Goal: Task Accomplishment & Management: Complete application form

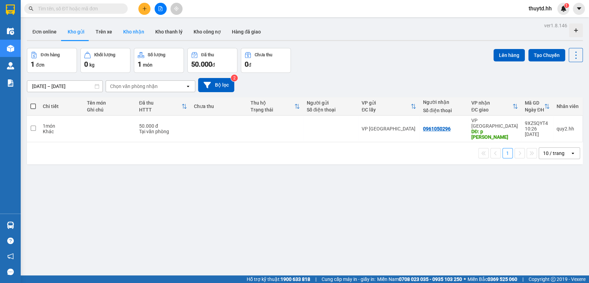
click at [140, 31] on button "Kho nhận" at bounding box center [134, 31] width 32 height 17
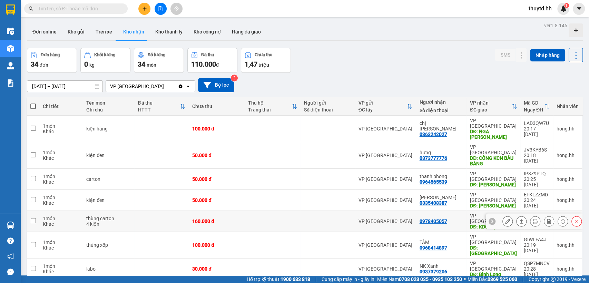
scroll to position [38, 0]
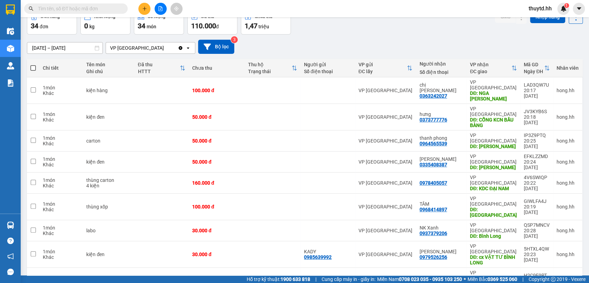
click at [557, 252] on span "100 / trang" at bounding box center [550, 250] width 25 height 7
click at [505, 180] on icon at bounding box center [507, 182] width 5 height 5
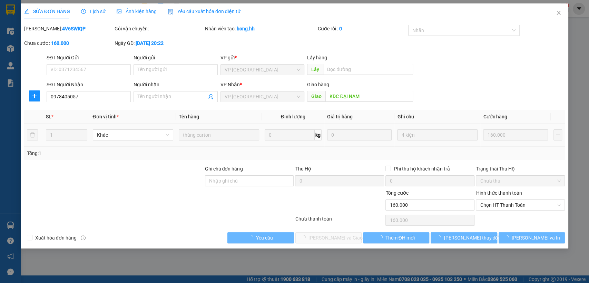
type input "0978405057"
type input "KDC ĐẠI NAM"
type input "0"
type input "160.000"
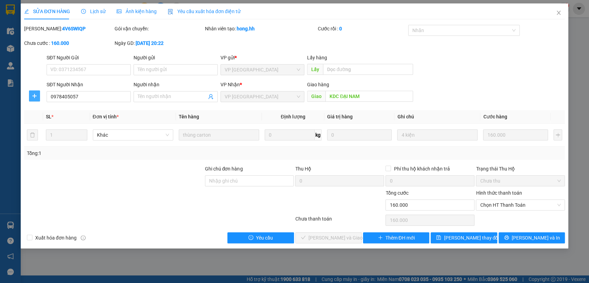
click at [32, 95] on icon "plus" at bounding box center [35, 96] width 6 height 6
click at [44, 124] on span "Chuyển hoàn" at bounding box center [47, 121] width 28 height 8
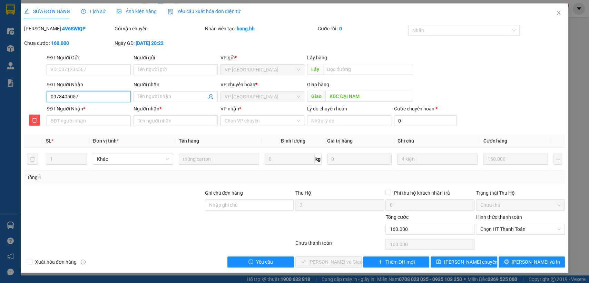
drag, startPoint x: 55, startPoint y: 97, endPoint x: 100, endPoint y: 98, distance: 44.5
click at [100, 98] on input "0978405057" at bounding box center [89, 96] width 84 height 11
paste input "0978405057"
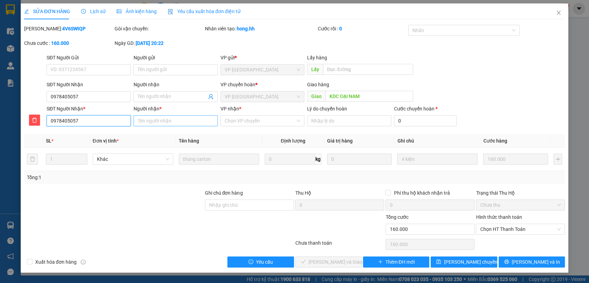
type input "0978405057"
click at [167, 122] on input "Người nhận *" at bounding box center [176, 120] width 84 height 11
type input "kdc [GEOGRAPHIC_DATA]"
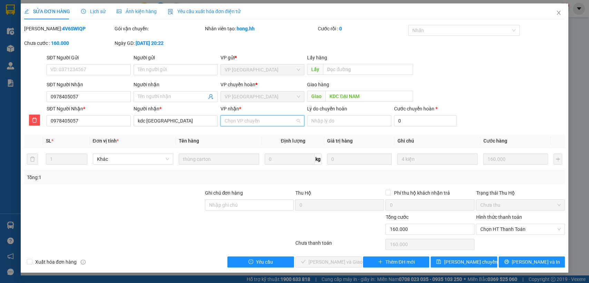
click at [278, 117] on input "VP nhận *" at bounding box center [260, 121] width 71 height 10
click at [259, 144] on div "VP [GEOGRAPHIC_DATA]" at bounding box center [262, 146] width 76 height 8
click at [479, 260] on span "[PERSON_NAME] chuyển hoàn" at bounding box center [477, 262] width 66 height 8
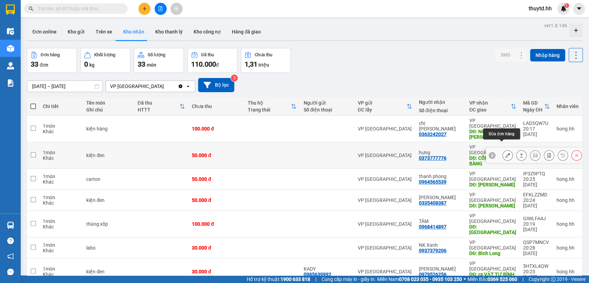
click at [505, 153] on icon at bounding box center [507, 155] width 5 height 5
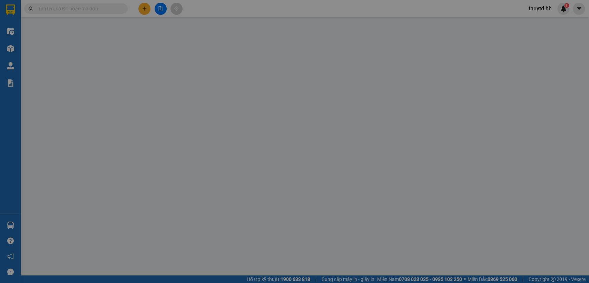
type input "0373777776"
type input "hưng"
type input "CỔNG KCN BẦU BÀNG"
type input "0"
type input "50.000"
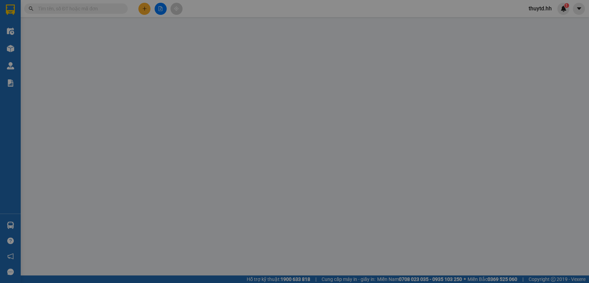
type input "50.000"
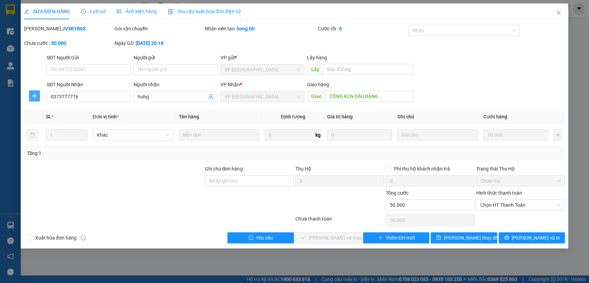
click at [36, 98] on icon "plus" at bounding box center [35, 96] width 6 height 6
click at [53, 120] on span "Chuyển hoàn" at bounding box center [47, 121] width 28 height 8
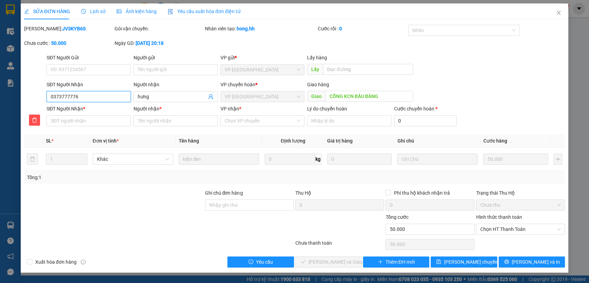
drag, startPoint x: 51, startPoint y: 97, endPoint x: 78, endPoint y: 97, distance: 27.3
click at [80, 97] on input "0373777776" at bounding box center [89, 96] width 84 height 11
paste input "0373777776"
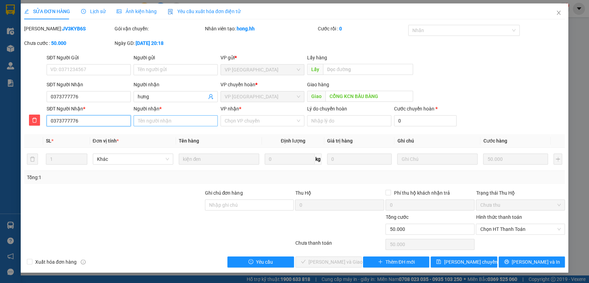
type input "0373777776"
click at [183, 122] on input "Người nhận *" at bounding box center [176, 120] width 84 height 11
type input "hung bau bàng"
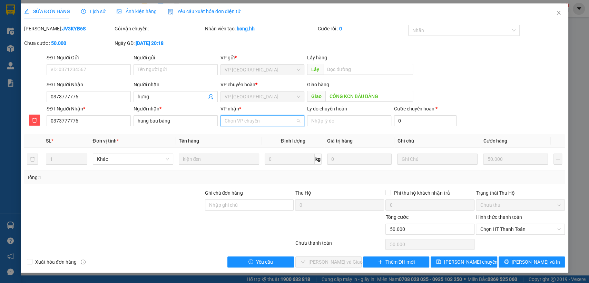
click at [277, 122] on input "VP nhận *" at bounding box center [260, 121] width 71 height 10
click at [240, 148] on div "VP [GEOGRAPHIC_DATA]" at bounding box center [262, 146] width 76 height 8
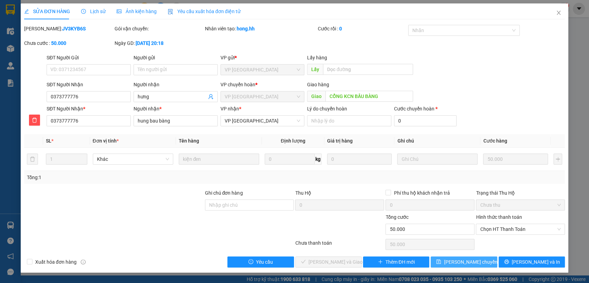
click at [461, 261] on span "[PERSON_NAME] chuyển hoàn" at bounding box center [477, 262] width 66 height 8
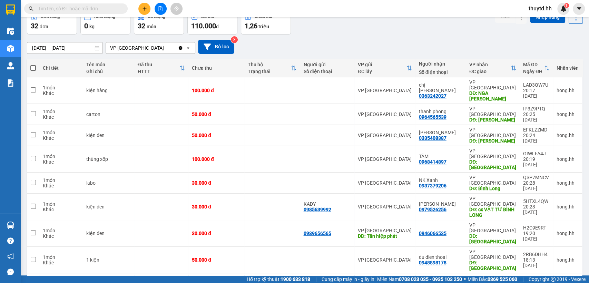
scroll to position [77, 0]
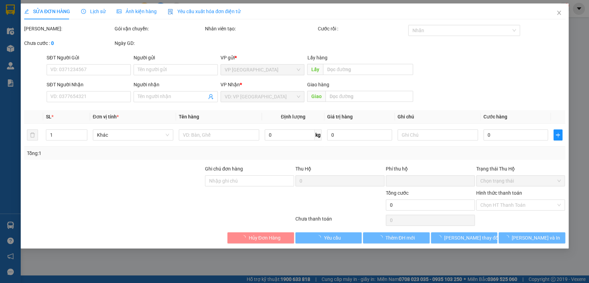
type input "0865993657"
type input "nk thành [PERSON_NAME]"
type input "0"
type input "30.000"
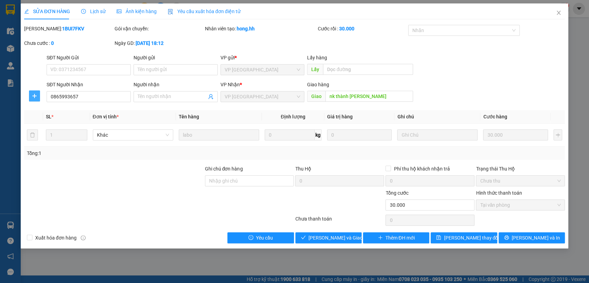
click at [35, 97] on icon "plus" at bounding box center [35, 96] width 6 height 6
click at [39, 119] on span "Chuyển hoàn" at bounding box center [47, 121] width 28 height 8
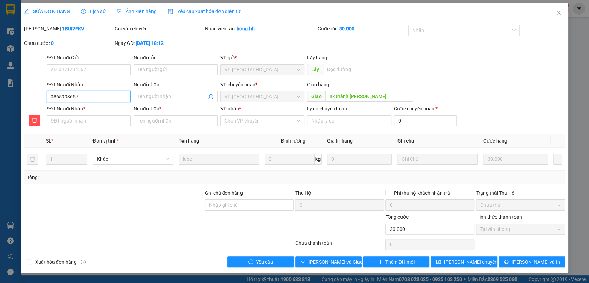
drag, startPoint x: 51, startPoint y: 94, endPoint x: 94, endPoint y: 94, distance: 42.8
click at [94, 94] on input "0865993657" at bounding box center [89, 96] width 84 height 11
paste input "0865993657"
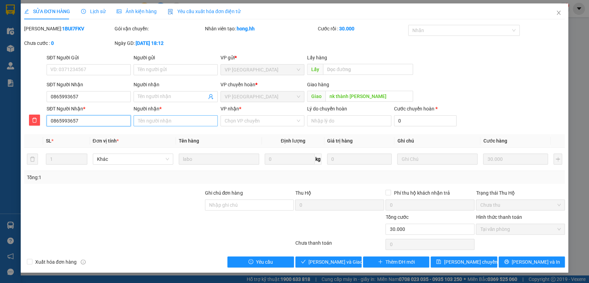
type input "0865993657"
click at [177, 122] on input "Người nhận *" at bounding box center [176, 120] width 84 height 11
type input "thành đạt m.hung"
click at [240, 118] on input "VP nhận *" at bounding box center [260, 121] width 71 height 10
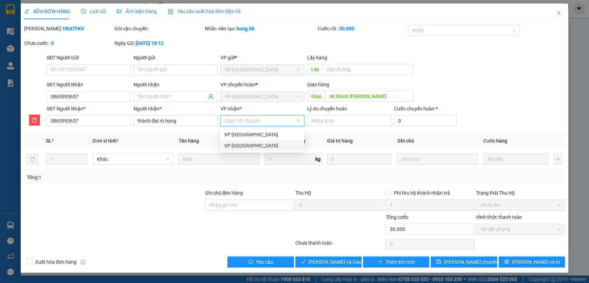
click at [242, 147] on div "VP [GEOGRAPHIC_DATA]" at bounding box center [262, 146] width 76 height 8
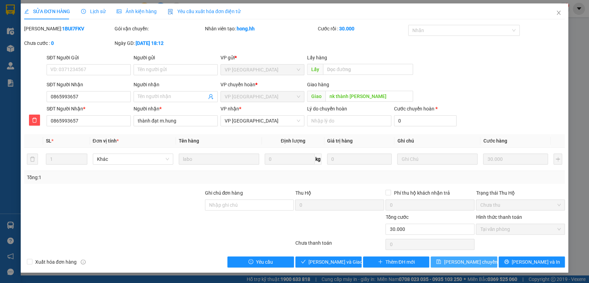
click at [468, 260] on span "[PERSON_NAME] chuyển hoàn" at bounding box center [477, 262] width 66 height 8
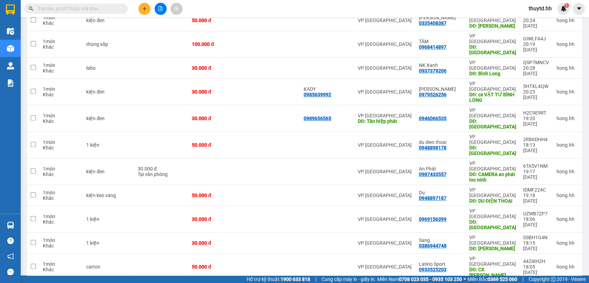
scroll to position [230, 0]
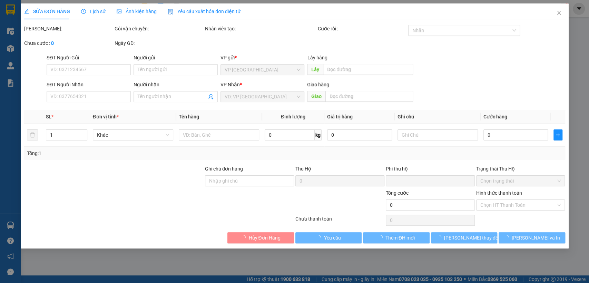
type input "0984077220"
type input "LONG"
type input "LONG BẾN [GEOGRAPHIC_DATA]"
type input "0"
type input "50.000"
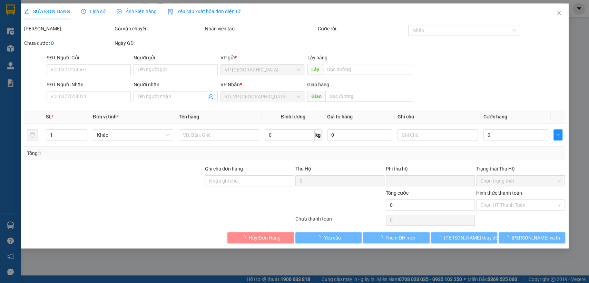
type input "50.000"
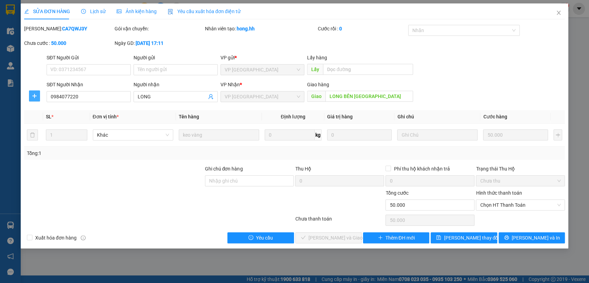
click at [36, 96] on icon "plus" at bounding box center [35, 96] width 6 height 6
click at [46, 121] on span "Chuyển hoàn" at bounding box center [47, 121] width 28 height 8
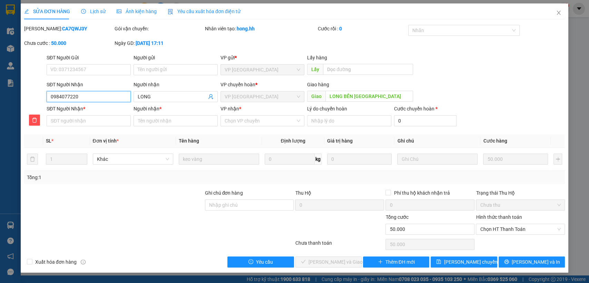
drag, startPoint x: 48, startPoint y: 95, endPoint x: 88, endPoint y: 95, distance: 40.0
click at [88, 95] on input "0984077220" at bounding box center [89, 96] width 84 height 11
paste input "0984077220"
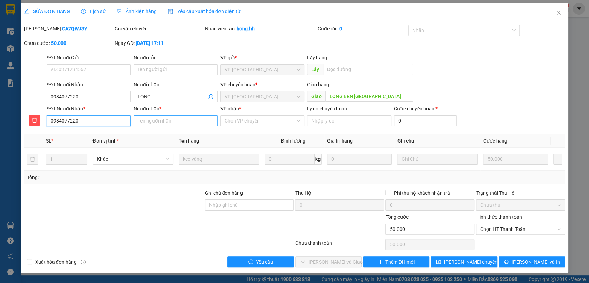
type input "0984077220"
click at [171, 122] on input "Người nhận *" at bounding box center [176, 120] width 84 height 11
type input "long bến cát"
click at [279, 124] on input "VP nhận *" at bounding box center [260, 121] width 71 height 10
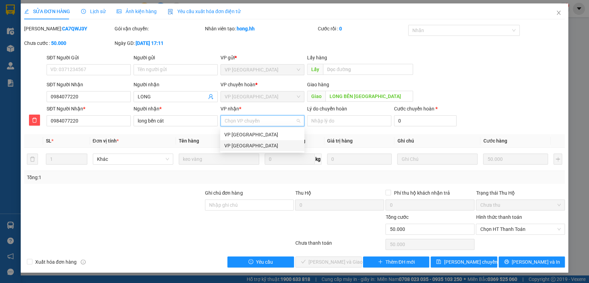
click at [251, 144] on div "VP [GEOGRAPHIC_DATA]" at bounding box center [262, 146] width 76 height 8
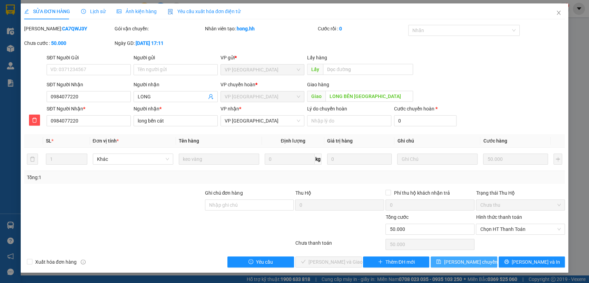
click at [452, 264] on span "[PERSON_NAME] chuyển hoàn" at bounding box center [477, 262] width 66 height 8
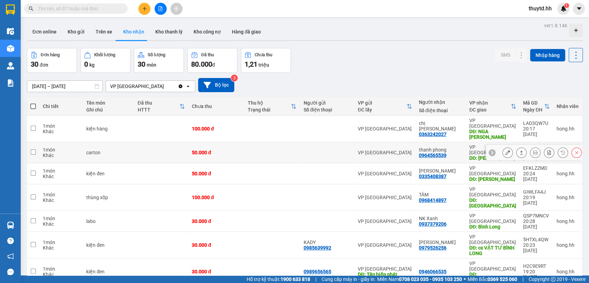
click at [505, 150] on icon at bounding box center [507, 152] width 5 height 5
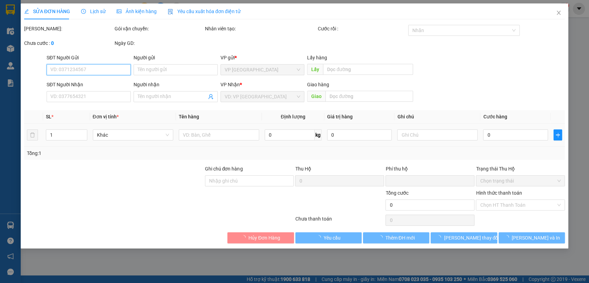
type input "0964565539"
type input "thanh phong"
type input "[PERSON_NAME]"
type input "0"
type input "50.000"
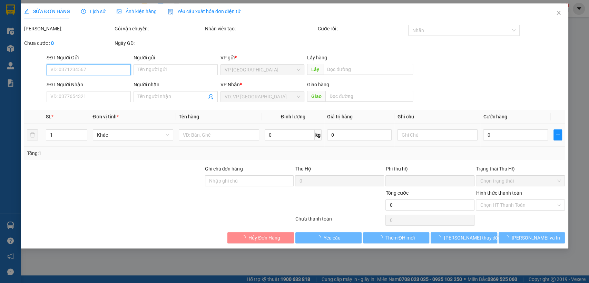
type input "50.000"
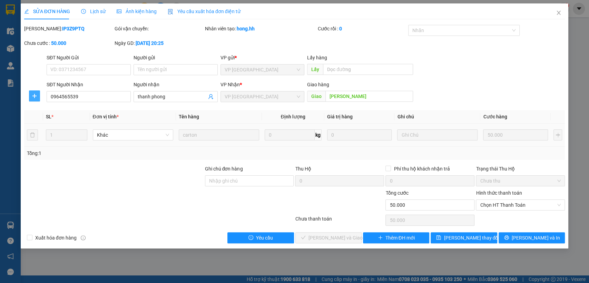
click at [34, 96] on icon "plus" at bounding box center [35, 96] width 6 height 6
click at [38, 122] on span "Chuyển hoàn" at bounding box center [47, 121] width 28 height 8
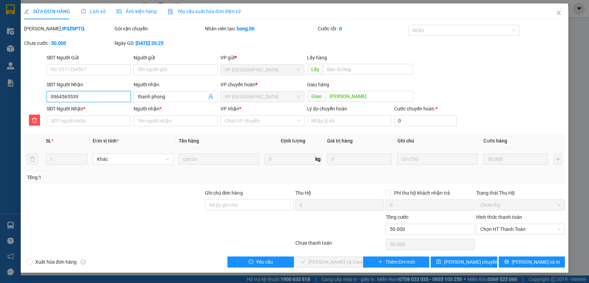
drag, startPoint x: 47, startPoint y: 95, endPoint x: 102, endPoint y: 102, distance: 55.6
click at [102, 102] on input "0964565539" at bounding box center [89, 96] width 84 height 11
paste input "0964565539"
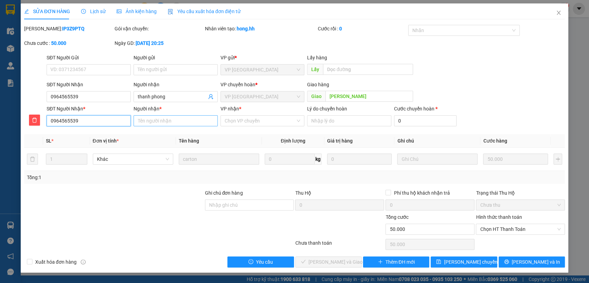
type input "0964565539"
click at [174, 119] on input "Người nhận *" at bounding box center [176, 120] width 84 height 11
type input "thanh phong"
click at [245, 124] on input "VP nhận *" at bounding box center [260, 121] width 71 height 10
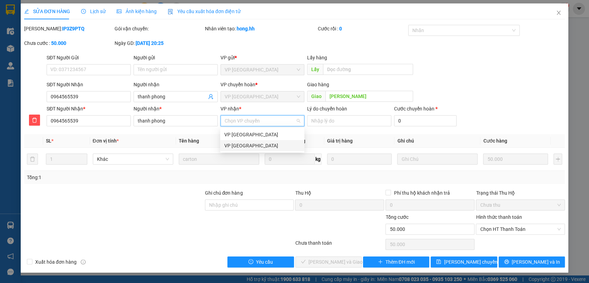
click at [244, 141] on div "VP [GEOGRAPHIC_DATA]" at bounding box center [262, 145] width 84 height 11
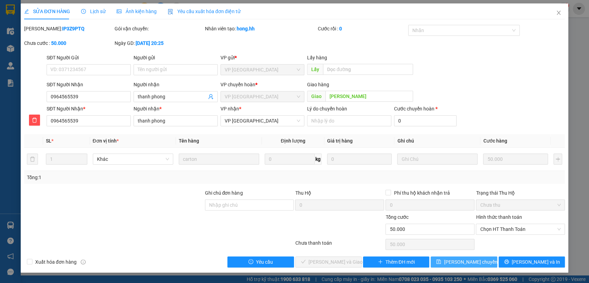
click at [474, 260] on span "[PERSON_NAME] chuyển hoàn" at bounding box center [477, 262] width 66 height 8
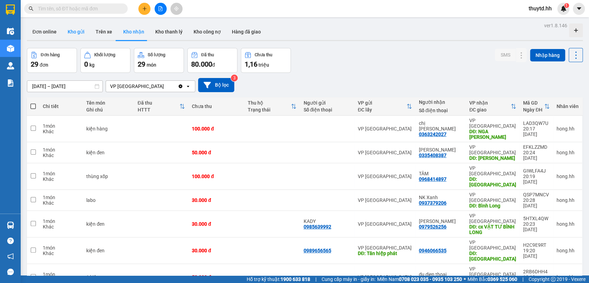
click at [77, 32] on button "Kho gửi" at bounding box center [76, 31] width 28 height 17
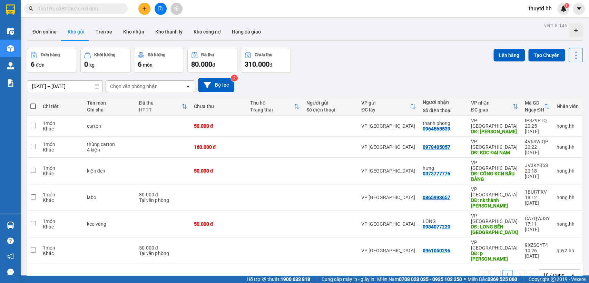
click at [32, 105] on span at bounding box center [33, 107] width 6 height 6
click at [33, 103] on input "checkbox" at bounding box center [33, 103] width 0 height 0
checkbox input "true"
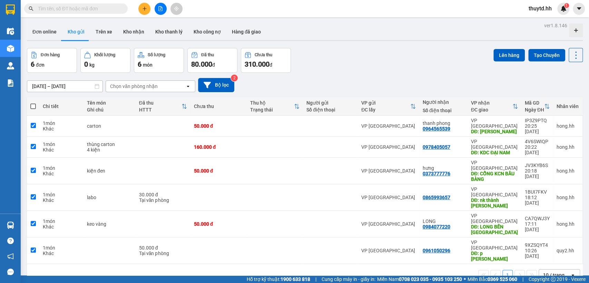
checkbox input "true"
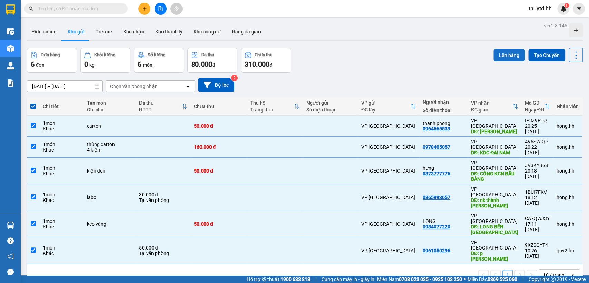
click at [512, 51] on button "Lên hàng" at bounding box center [508, 55] width 31 height 12
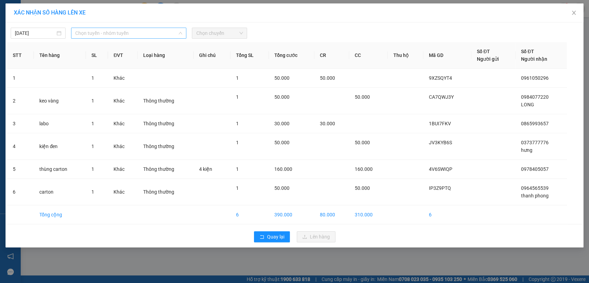
click at [174, 32] on span "Chọn tuyến - nhóm tuyến" at bounding box center [128, 33] width 107 height 10
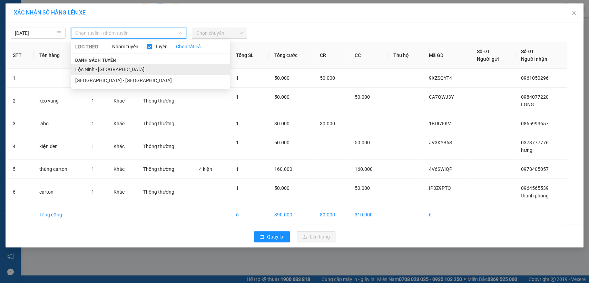
click at [107, 70] on li "Lộc Ninh - [GEOGRAPHIC_DATA]" at bounding box center [150, 69] width 159 height 11
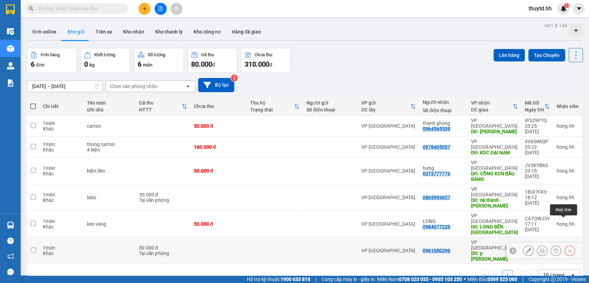
click at [567, 248] on icon at bounding box center [569, 250] width 5 height 5
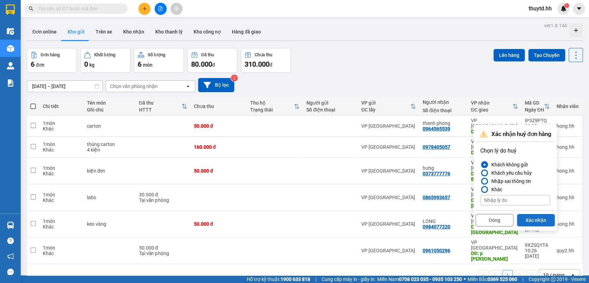
click at [545, 223] on button "Xác nhận" at bounding box center [536, 220] width 38 height 12
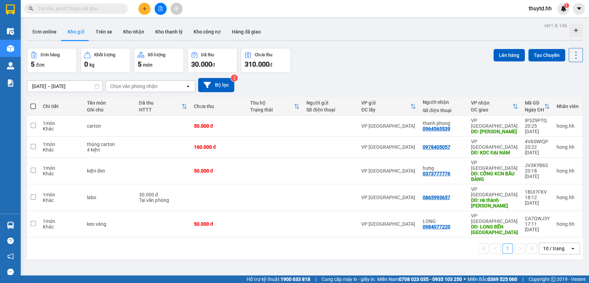
click at [34, 104] on span at bounding box center [33, 107] width 6 height 6
click at [33, 103] on input "checkbox" at bounding box center [33, 103] width 0 height 0
checkbox input "true"
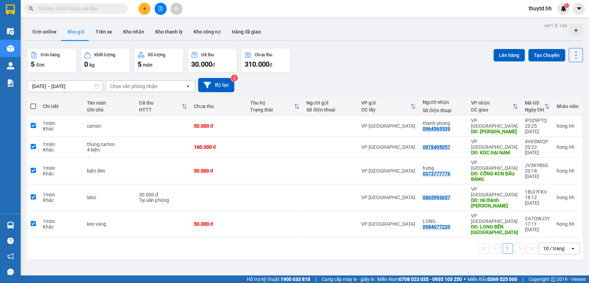
checkbox input "true"
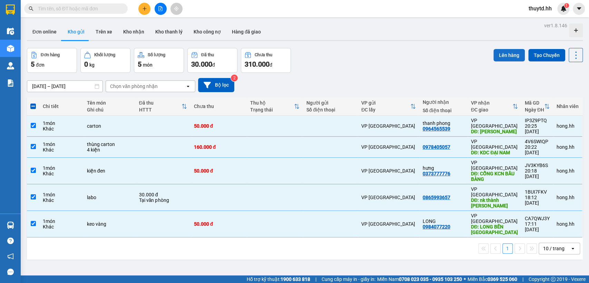
click at [506, 57] on button "Lên hàng" at bounding box center [508, 55] width 31 height 12
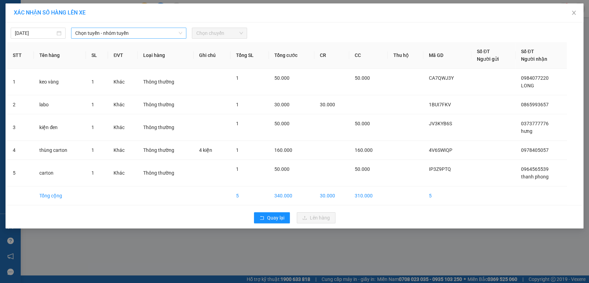
click at [141, 34] on span "Chọn tuyến - nhóm tuyến" at bounding box center [128, 33] width 107 height 10
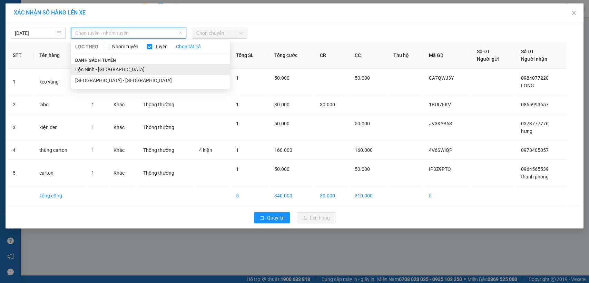
click at [98, 70] on li "Lộc Ninh - [GEOGRAPHIC_DATA]" at bounding box center [150, 69] width 159 height 11
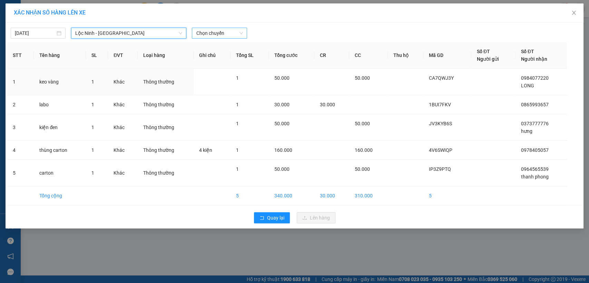
click at [234, 31] on span "Chọn chuyến" at bounding box center [219, 33] width 47 height 10
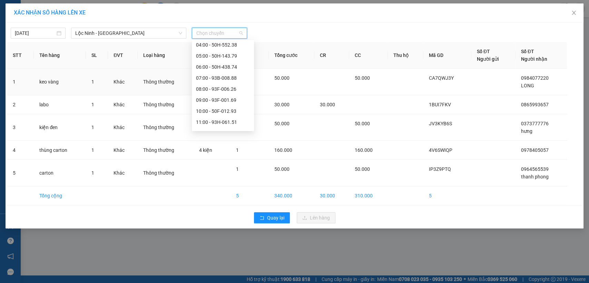
scroll to position [56, 0]
click at [226, 92] on div "08:00 - 93F-006.26" at bounding box center [223, 91] width 54 height 8
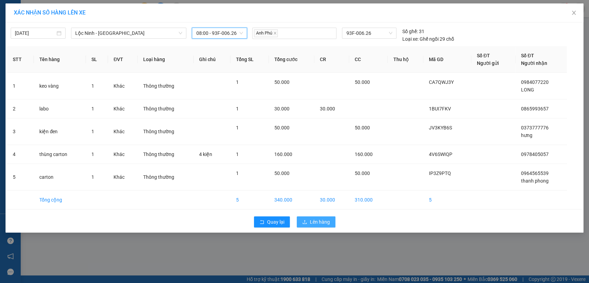
click at [319, 222] on span "Lên hàng" at bounding box center [320, 222] width 20 height 8
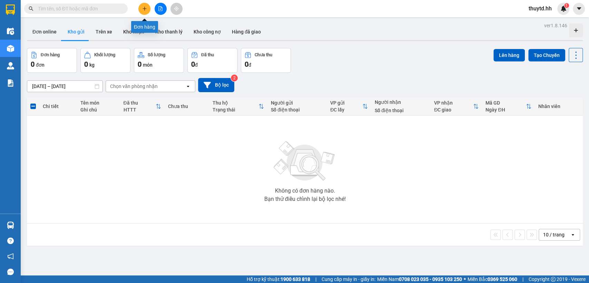
click at [143, 6] on button at bounding box center [144, 9] width 12 height 12
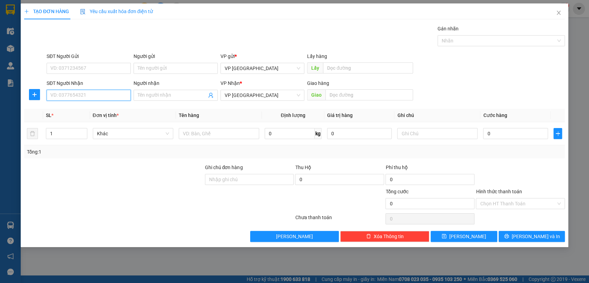
click at [111, 95] on input "SĐT Người Nhận" at bounding box center [89, 95] width 84 height 11
type input "0962989726"
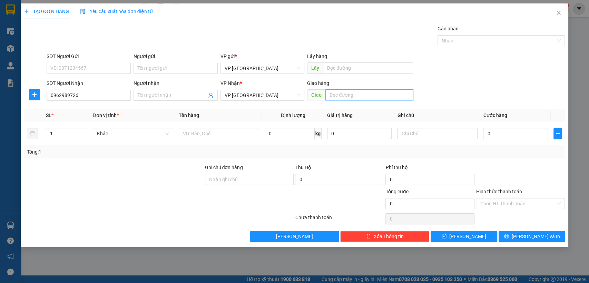
click at [341, 97] on input "text" at bounding box center [369, 94] width 88 height 11
type input "phuong tân hung q7"
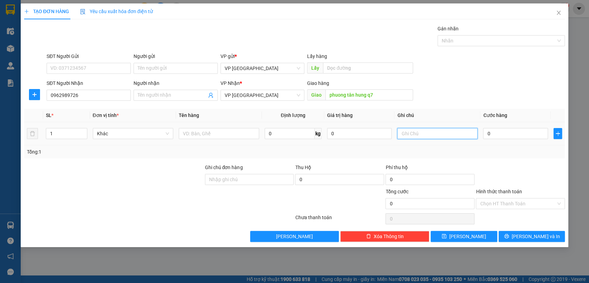
click at [453, 135] on input "text" at bounding box center [437, 133] width 80 height 11
type input "rap giao gium"
click at [522, 137] on input "0" at bounding box center [515, 133] width 65 height 11
type input "5"
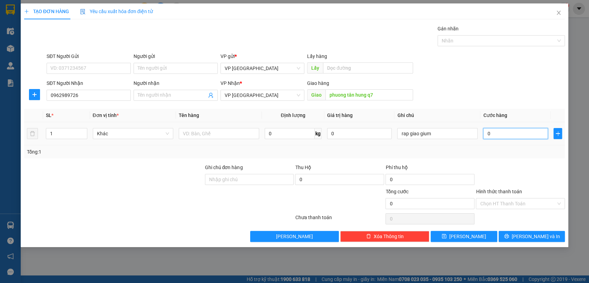
type input "5"
type input "50"
type input "500"
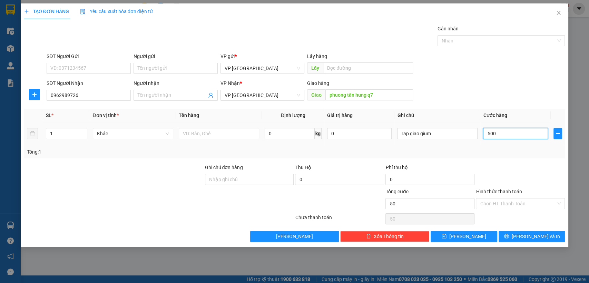
type input "500"
type input "5.000"
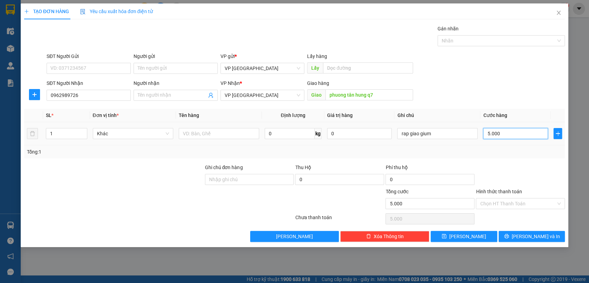
type input "50.000"
click at [549, 203] on input "Hình thức thanh toán" at bounding box center [518, 203] width 76 height 10
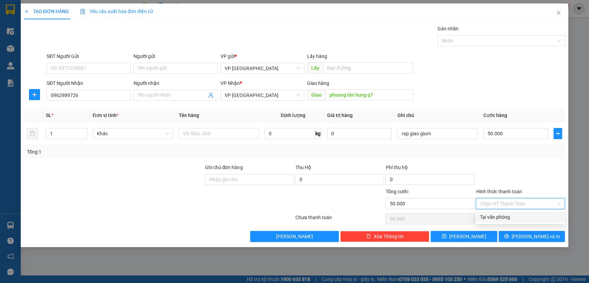
click at [517, 219] on div "Tại văn phòng" at bounding box center [520, 217] width 81 height 8
type input "0"
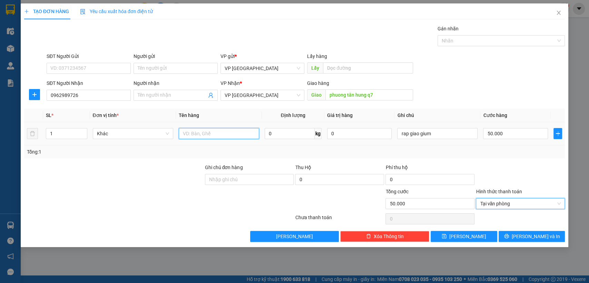
click at [218, 135] on input "text" at bounding box center [219, 133] width 80 height 11
type input "thung xốp"
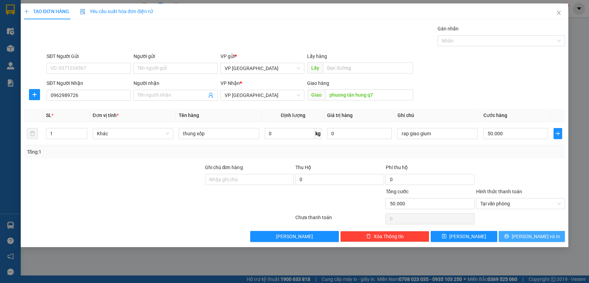
click at [521, 240] on button "[PERSON_NAME] và In" at bounding box center [532, 236] width 66 height 11
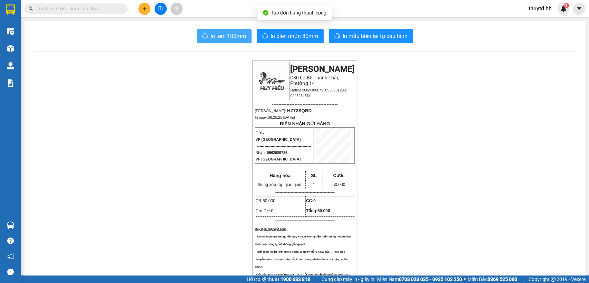
click at [230, 37] on span "In tem 100mm" at bounding box center [228, 36] width 36 height 9
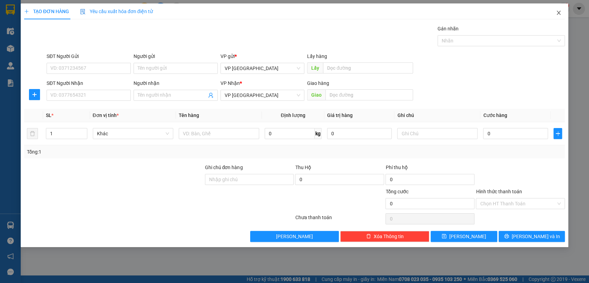
click at [558, 15] on icon "close" at bounding box center [559, 13] width 6 height 6
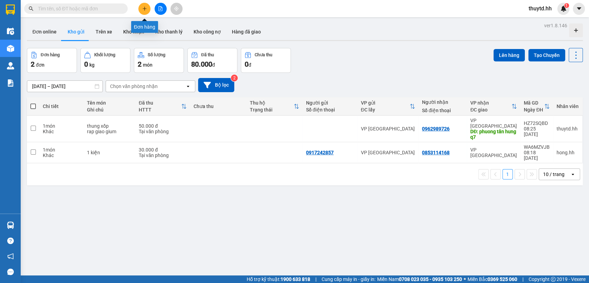
click at [143, 8] on icon "plus" at bounding box center [144, 8] width 5 height 5
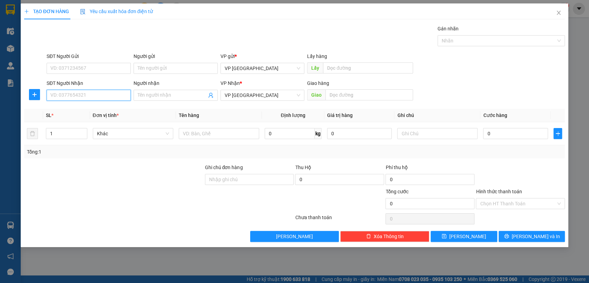
click at [111, 98] on input "SĐT Người Nhận" at bounding box center [89, 95] width 84 height 11
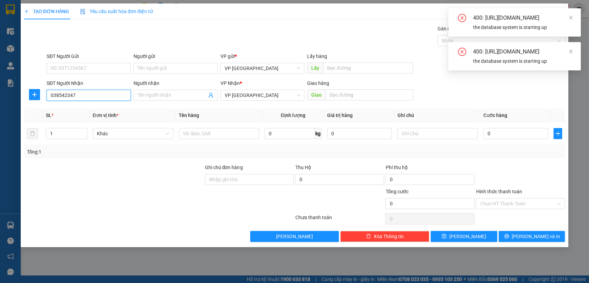
type input "0385423471"
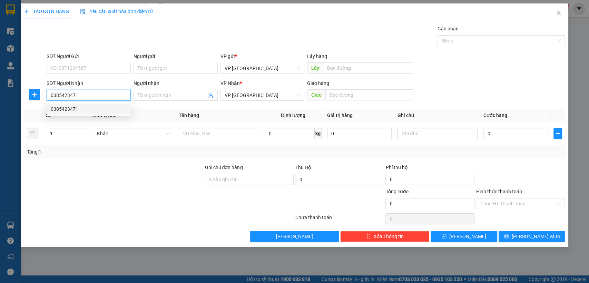
click at [69, 108] on div "0385423471" at bounding box center [89, 109] width 76 height 8
type input "3/2"
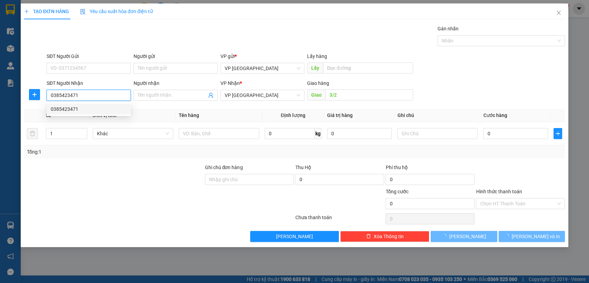
type input "70.000"
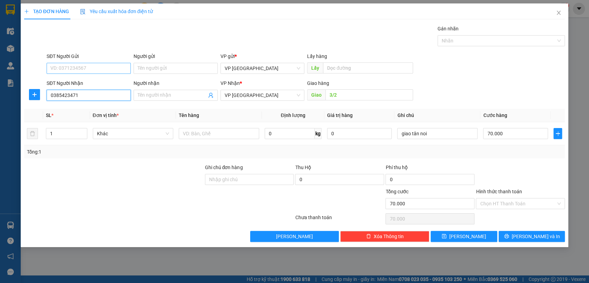
type input "0385423471"
click at [70, 66] on input "SĐT Người Gửi" at bounding box center [89, 68] width 84 height 11
type input "0777789858"
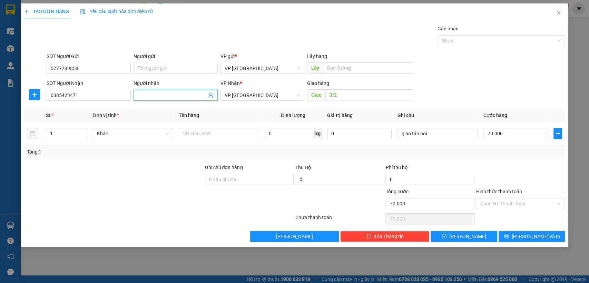
click at [163, 94] on input "Người nhận" at bounding box center [172, 95] width 69 height 8
type input "[STREET_ADDRESS]"
click at [355, 97] on input "3/2" at bounding box center [369, 94] width 88 height 11
click at [372, 95] on input "3/2" at bounding box center [369, 94] width 88 height 11
click at [328, 96] on input "3/2" at bounding box center [369, 94] width 88 height 11
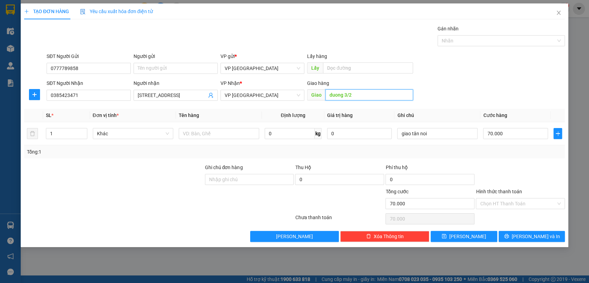
click at [370, 96] on input "duong 3/2" at bounding box center [369, 94] width 88 height 11
type input "duong 3/2 [croi]"
click at [513, 136] on input "70.000" at bounding box center [515, 133] width 65 height 11
type input "3"
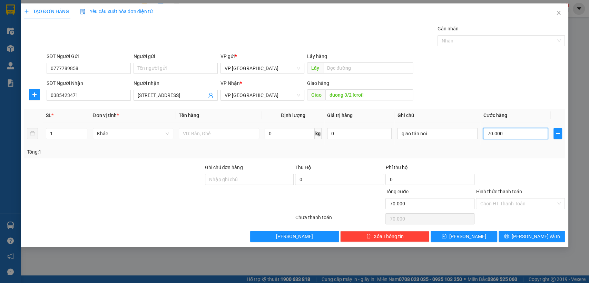
type input "3"
type input "30"
type input "300"
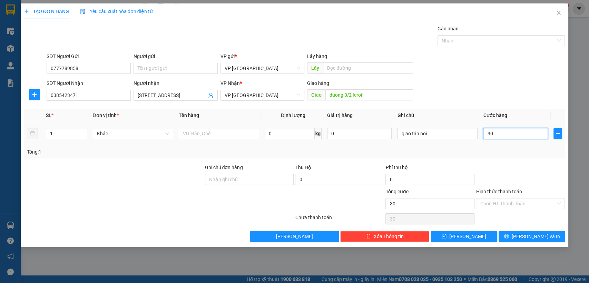
type input "300"
type input "3.000"
type input "30.000"
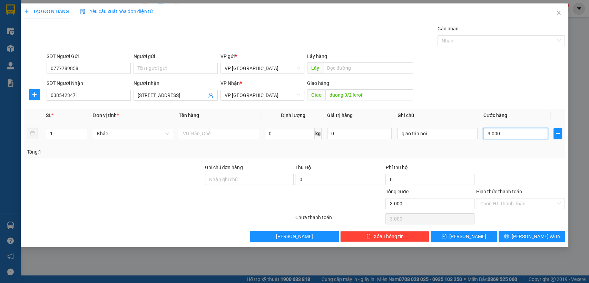
type input "30.000"
click at [522, 199] on input "Hình thức thanh toán" at bounding box center [518, 203] width 76 height 10
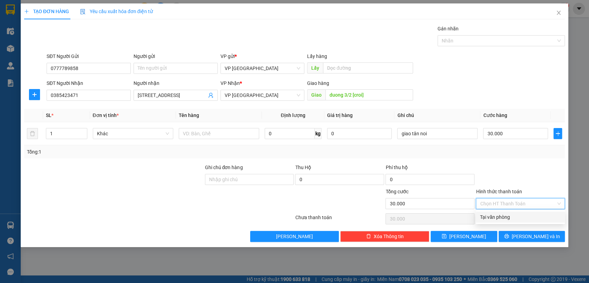
click at [518, 214] on div "Tại văn phòng" at bounding box center [520, 217] width 81 height 8
type input "0"
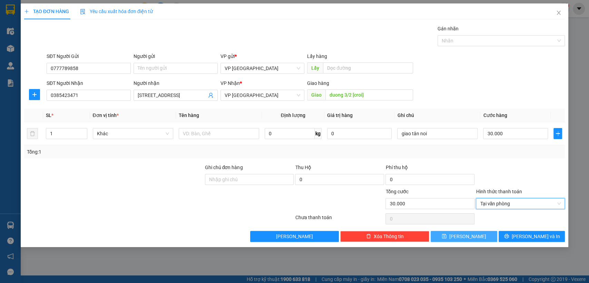
click at [489, 235] on button "[PERSON_NAME]" at bounding box center [464, 236] width 66 height 11
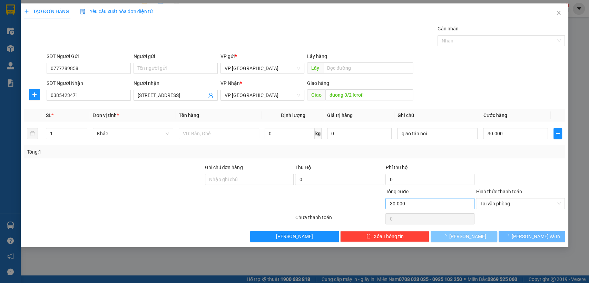
type input "0"
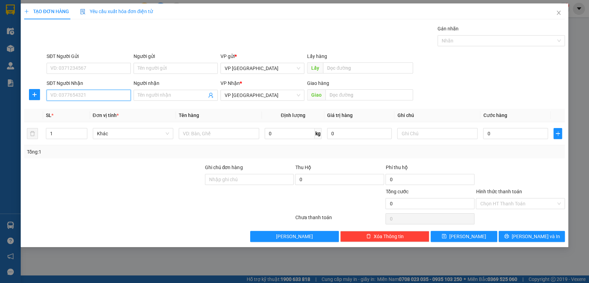
click at [116, 95] on input "SĐT Người Nhận" at bounding box center [89, 95] width 84 height 11
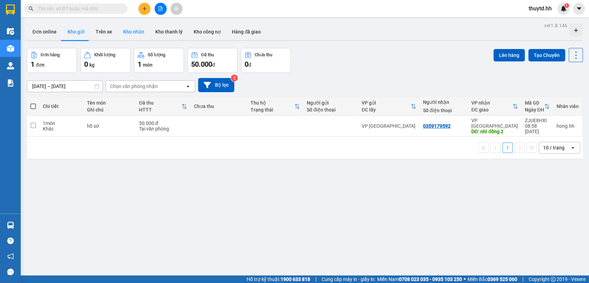
click at [129, 34] on button "Kho nhận" at bounding box center [134, 31] width 32 height 17
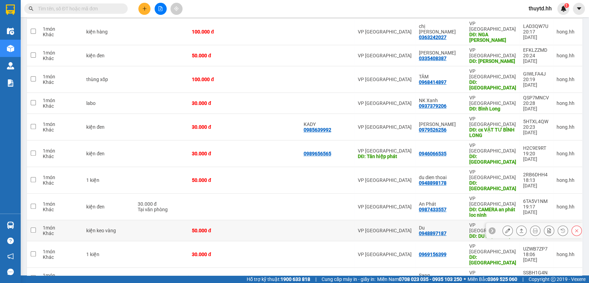
scroll to position [115, 0]
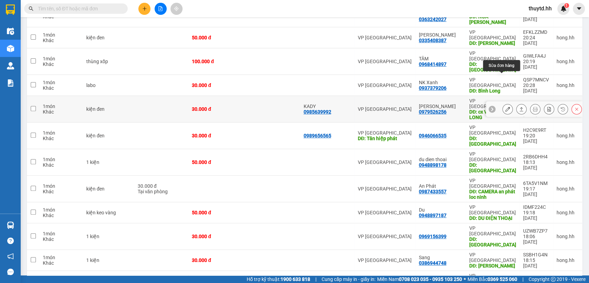
click at [505, 107] on icon at bounding box center [507, 109] width 5 height 5
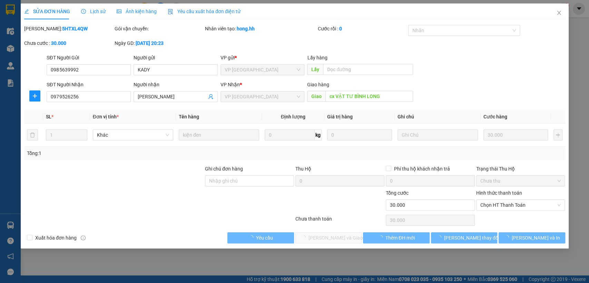
type input "0985639992"
type input "KADY"
type input "0979526256"
type input "[PERSON_NAME]"
type input "cx VẬT TƯ BÌNH LONG"
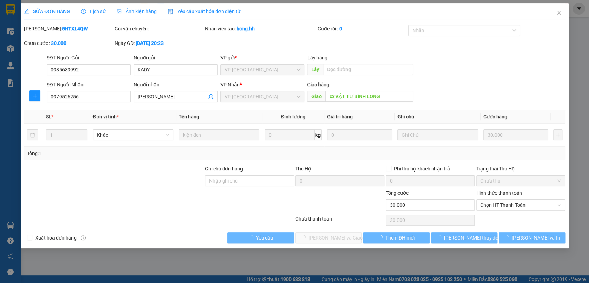
type input "0"
type input "30.000"
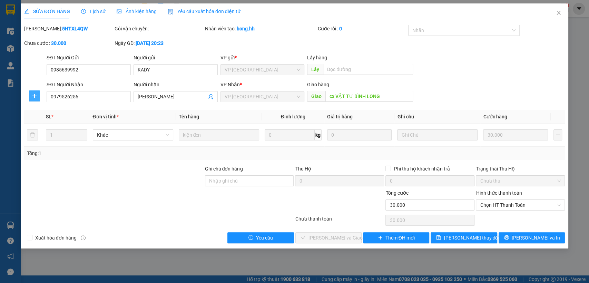
click at [36, 97] on icon "plus" at bounding box center [35, 96] width 6 height 6
click at [48, 121] on span "Chuyển hoàn" at bounding box center [47, 121] width 28 height 8
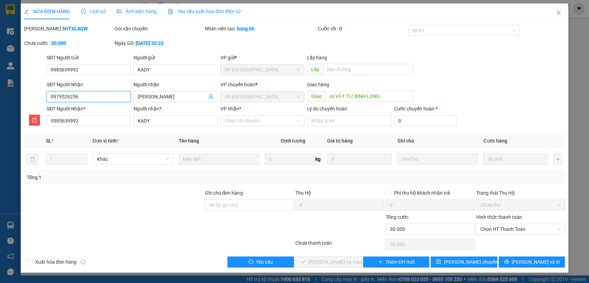
click at [50, 95] on input "0979526256" at bounding box center [89, 96] width 84 height 11
click at [86, 120] on input "0985639992" at bounding box center [89, 120] width 84 height 11
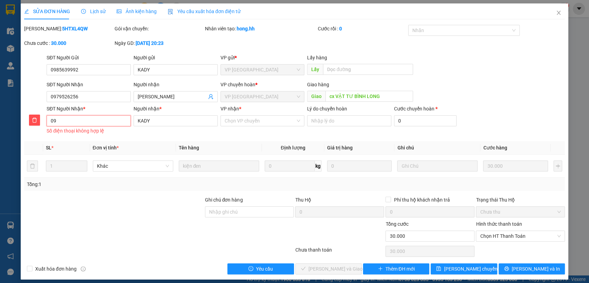
type input "0"
drag, startPoint x: 49, startPoint y: 96, endPoint x: 94, endPoint y: 94, distance: 44.5
click at [94, 94] on input "0979526256" at bounding box center [89, 96] width 84 height 11
paste input "0979526256"
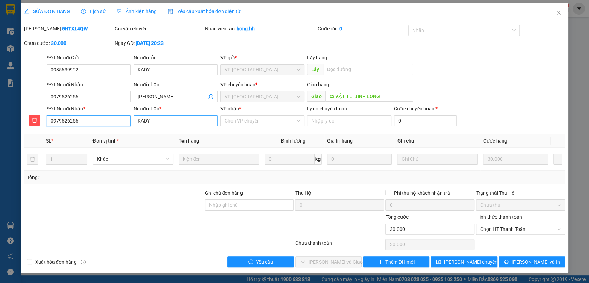
type input "0979526256"
click at [166, 121] on input "KADY" at bounding box center [176, 120] width 84 height 11
type input "K"
type input "[PERSON_NAME]"
click at [257, 117] on input "VP nhận *" at bounding box center [260, 121] width 71 height 10
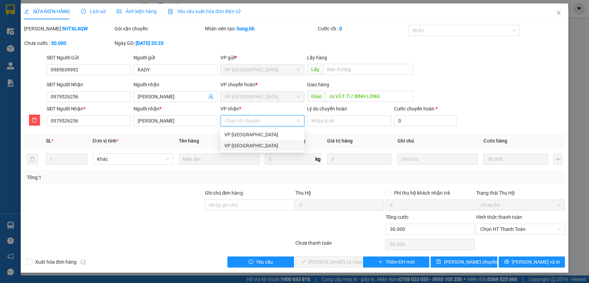
click at [248, 148] on div "VP [GEOGRAPHIC_DATA]" at bounding box center [262, 146] width 76 height 8
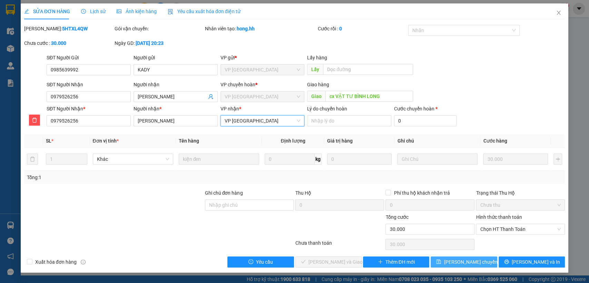
click at [453, 261] on span "[PERSON_NAME] chuyển hoàn" at bounding box center [477, 262] width 66 height 8
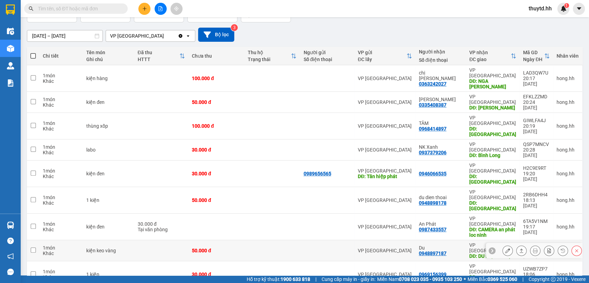
scroll to position [12, 0]
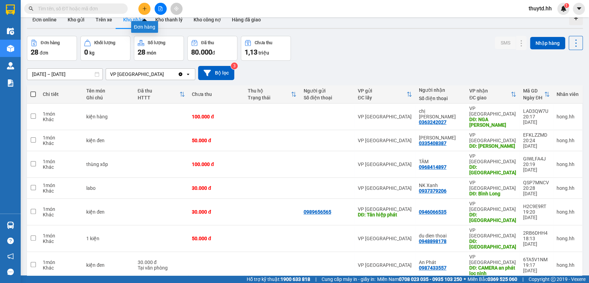
click at [145, 6] on icon "plus" at bounding box center [144, 8] width 5 height 5
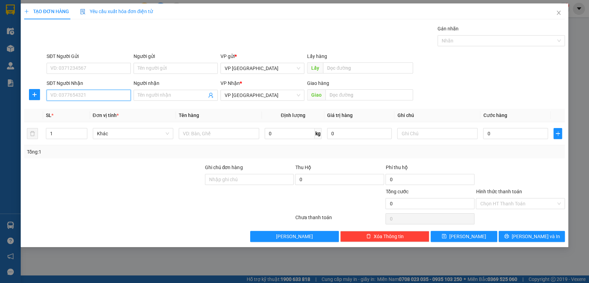
click at [117, 95] on input "SĐT Người Nhận" at bounding box center [89, 95] width 84 height 11
type input "0865993657"
click at [200, 99] on input "Người nhận" at bounding box center [172, 95] width 69 height 8
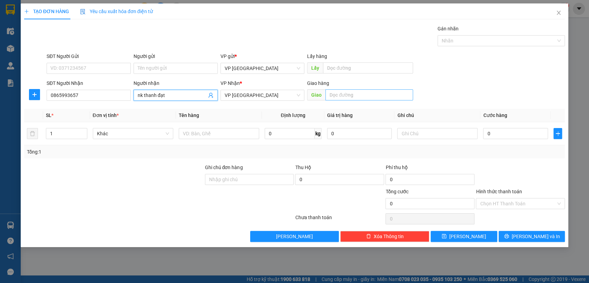
type input "nk thanh đạt"
click at [364, 94] on input "text" at bounding box center [369, 94] width 88 height 11
type input "nk thanh đat [croi]"
click at [525, 133] on input "0" at bounding box center [515, 133] width 65 height 11
type input "3"
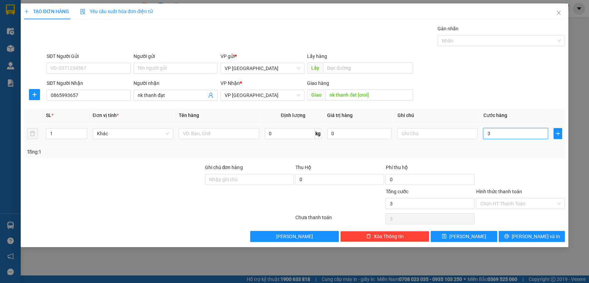
type input "3"
type input "30"
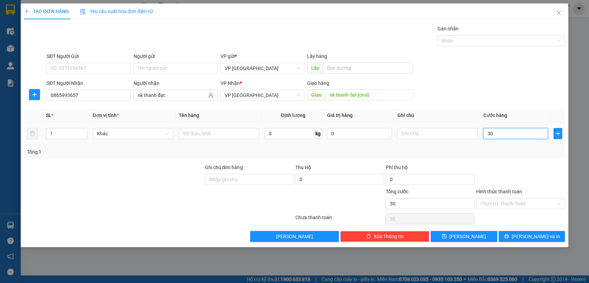
type input "300"
type input "3.000"
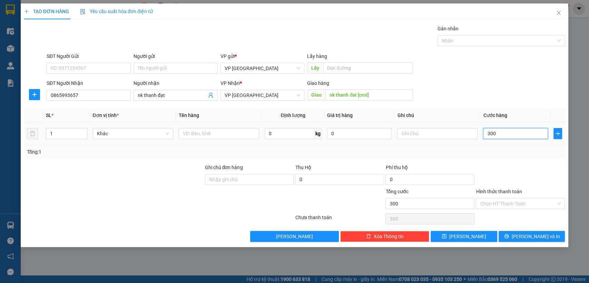
type input "3.000"
type input "30.000"
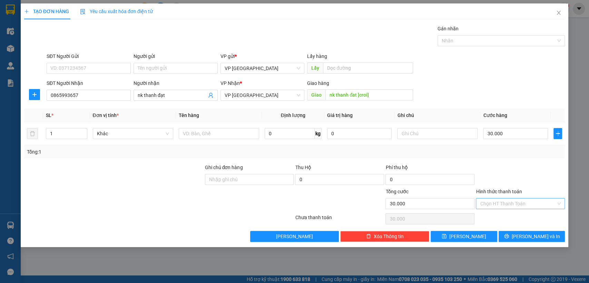
click at [524, 200] on input "Hình thức thanh toán" at bounding box center [518, 203] width 76 height 10
click at [498, 218] on div "Tại văn phòng" at bounding box center [520, 217] width 81 height 8
type input "0"
click at [475, 235] on button "[PERSON_NAME]" at bounding box center [464, 236] width 66 height 11
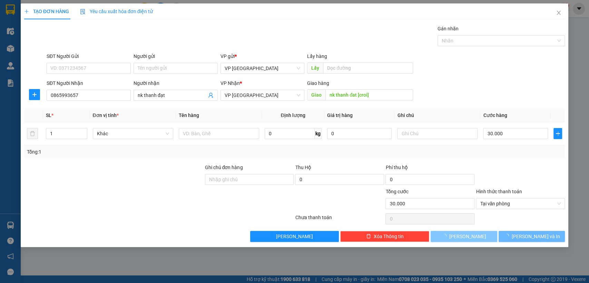
type input "0"
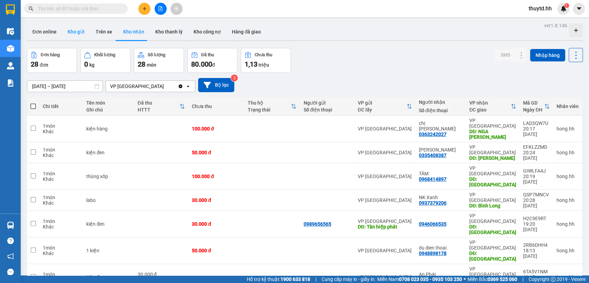
click at [87, 34] on button "Kho gửi" at bounding box center [76, 31] width 28 height 17
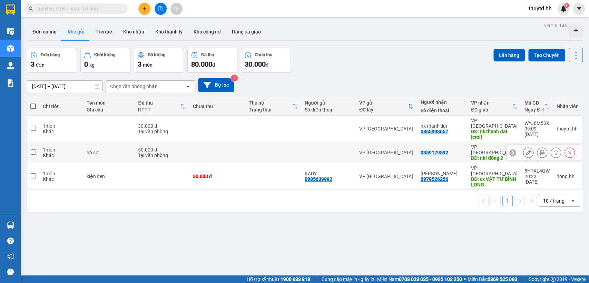
click at [171, 147] on div "50.000 đ" at bounding box center [162, 150] width 48 height 6
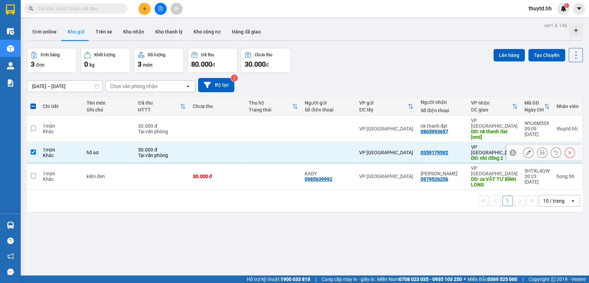
click at [219, 143] on td at bounding box center [217, 152] width 56 height 21
checkbox input "false"
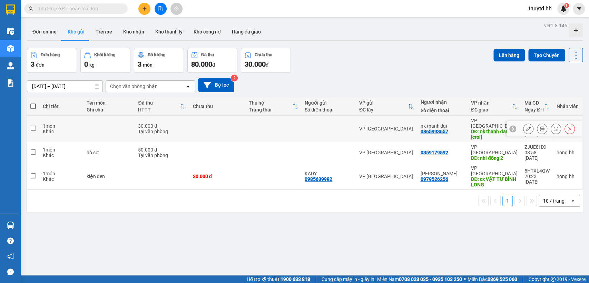
click at [239, 126] on td at bounding box center [217, 129] width 56 height 27
checkbox input "true"
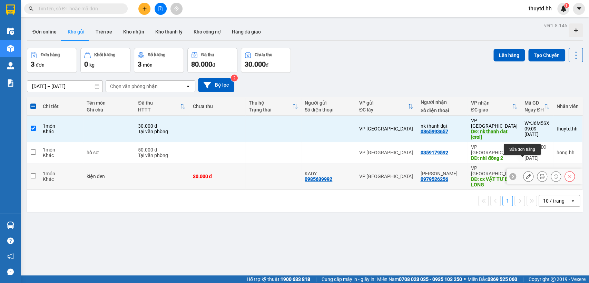
click at [526, 174] on icon at bounding box center [528, 176] width 5 height 5
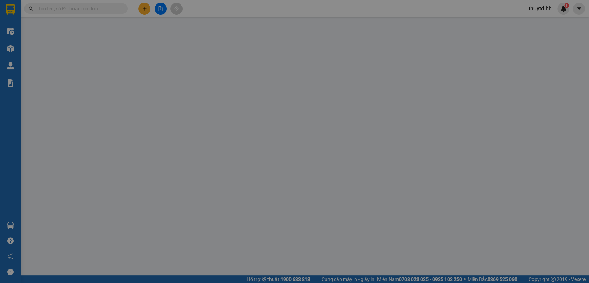
type input "0985639992"
type input "KADY"
type input "0979526256"
type input "[PERSON_NAME]"
type input "cx VẬT TƯ BÌNH LONG"
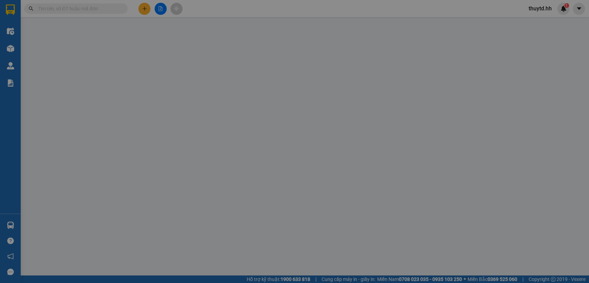
type input "0"
type input "30.000"
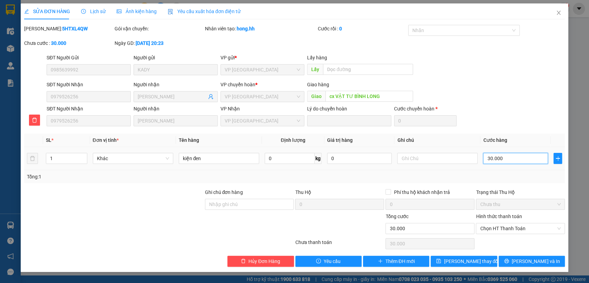
click at [522, 161] on input "30.000" at bounding box center [515, 158] width 65 height 11
type input "6"
type input "60"
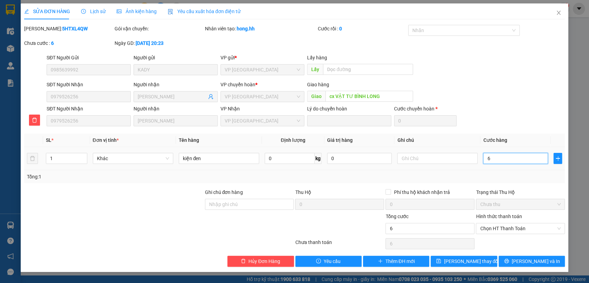
type input "60"
type input "600"
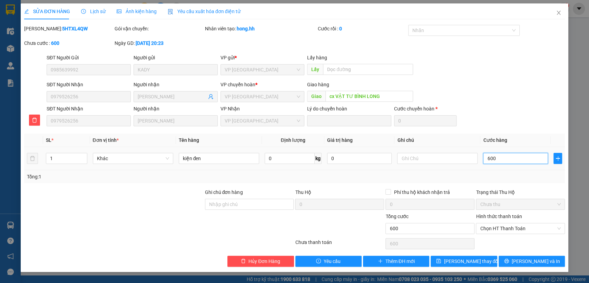
type input "6.000"
type input "60.000"
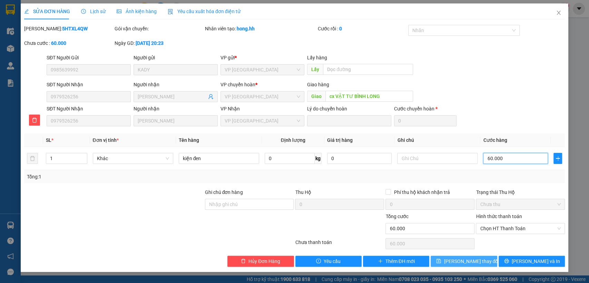
type input "60.000"
click at [473, 258] on span "[PERSON_NAME] thay đổi" at bounding box center [471, 261] width 55 height 8
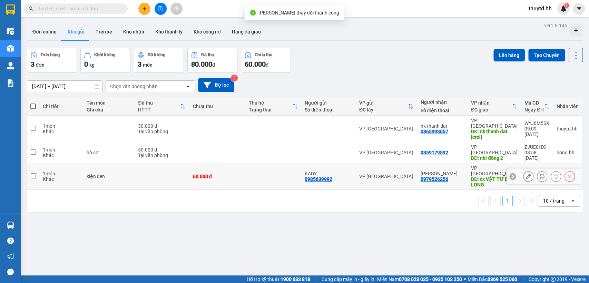
click at [224, 167] on td "60.000 đ" at bounding box center [217, 176] width 56 height 27
checkbox input "true"
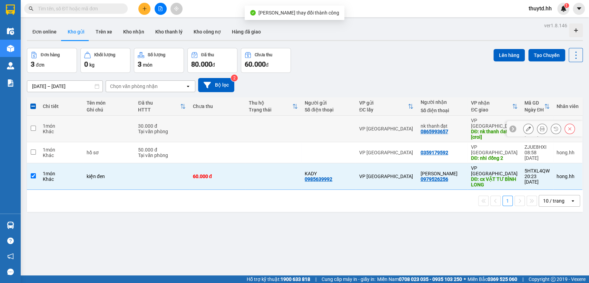
click at [237, 121] on td at bounding box center [217, 129] width 56 height 27
checkbox input "true"
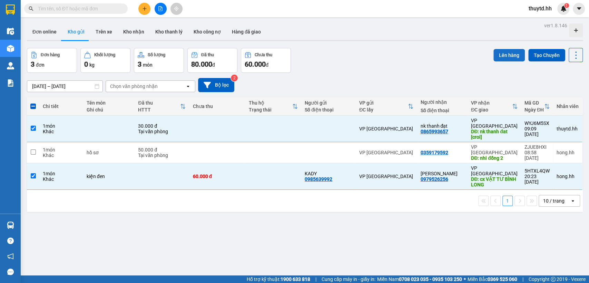
click at [507, 54] on button "Lên hàng" at bounding box center [508, 55] width 31 height 12
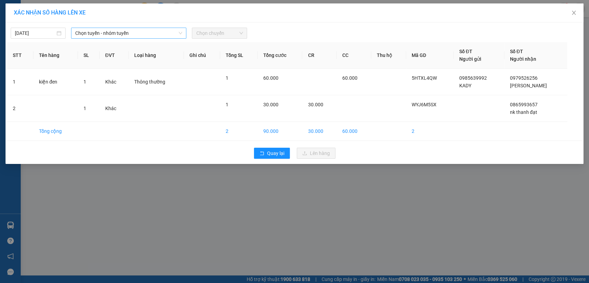
click at [155, 33] on span "Chọn tuyến - nhóm tuyến" at bounding box center [128, 33] width 107 height 10
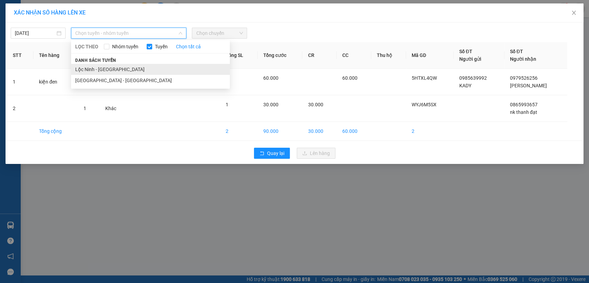
click at [111, 71] on li "Lộc Ninh - [GEOGRAPHIC_DATA]" at bounding box center [150, 69] width 159 height 11
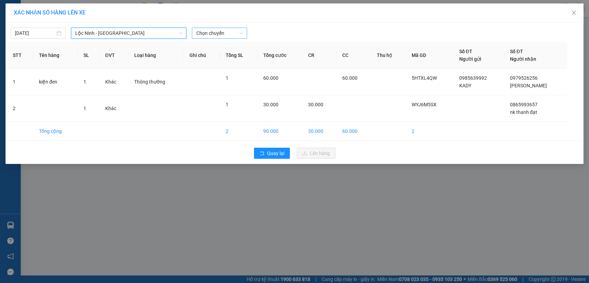
click at [221, 33] on span "Chọn chuyến" at bounding box center [219, 33] width 47 height 10
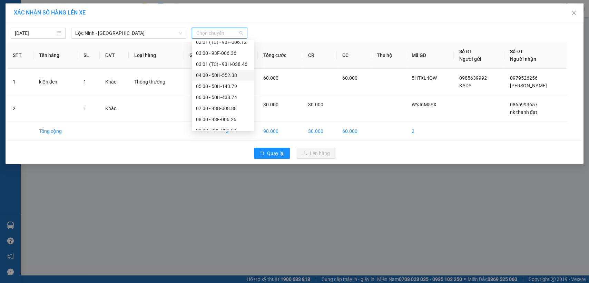
scroll to position [38, 0]
click at [214, 120] on div "09:00 - 93F-001.69" at bounding box center [223, 119] width 54 height 8
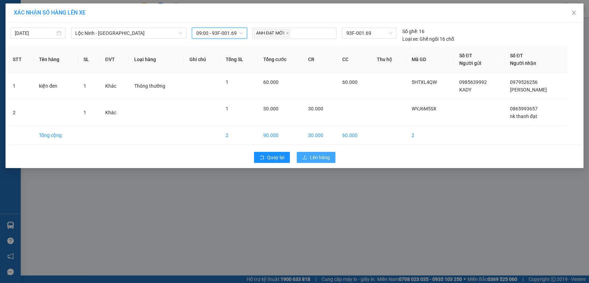
click at [322, 159] on span "Lên hàng" at bounding box center [320, 158] width 20 height 8
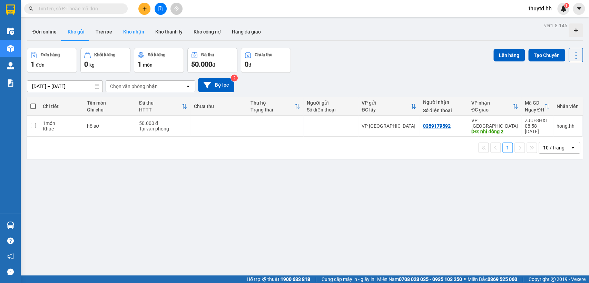
click at [132, 31] on button "Kho nhận" at bounding box center [134, 31] width 32 height 17
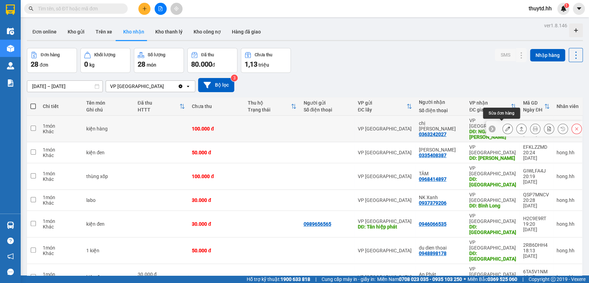
click at [505, 127] on button at bounding box center [508, 129] width 10 height 12
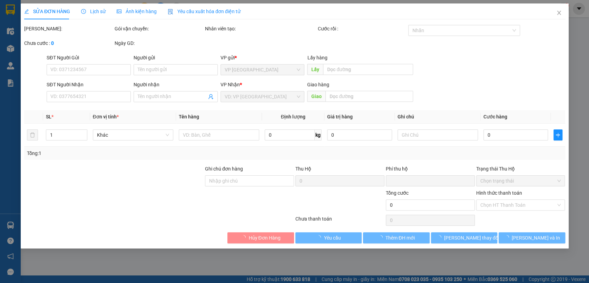
type input "0363242027"
type input "chị [PERSON_NAME]"
type input "NGA BU LỘC NINH"
type input "0"
type input "100.000"
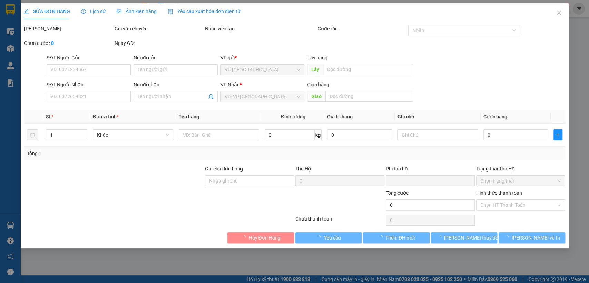
type input "100.000"
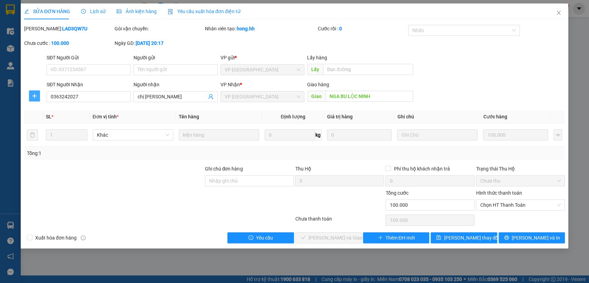
click at [35, 98] on icon "plus" at bounding box center [35, 96] width 6 height 6
click at [48, 122] on span "Chuyển hoàn" at bounding box center [47, 121] width 28 height 8
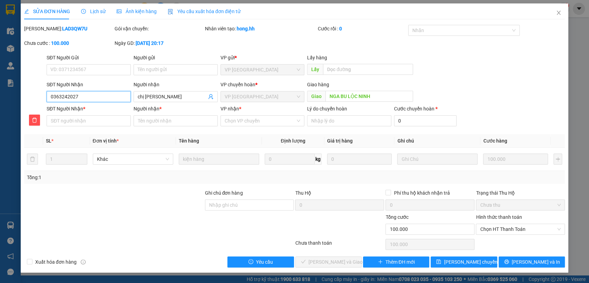
drag, startPoint x: 47, startPoint y: 99, endPoint x: 92, endPoint y: 100, distance: 44.9
click at [92, 100] on input "0363242027" at bounding box center [89, 96] width 84 height 11
paste input "0363242027"
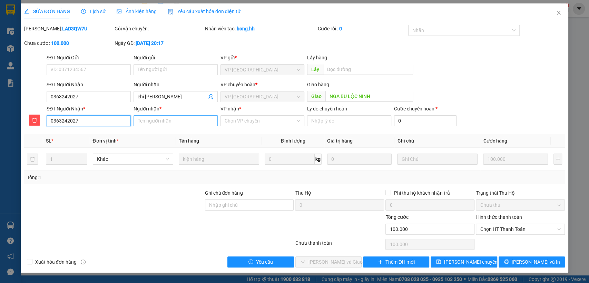
type input "0363242027"
click at [167, 119] on input "Người nhận *" at bounding box center [176, 120] width 84 height 11
type input "chi nga"
click at [257, 119] on input "VP nhận *" at bounding box center [260, 121] width 71 height 10
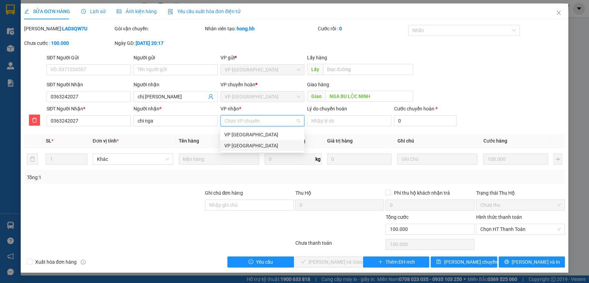
click at [246, 146] on div "VP [GEOGRAPHIC_DATA]" at bounding box center [262, 146] width 76 height 8
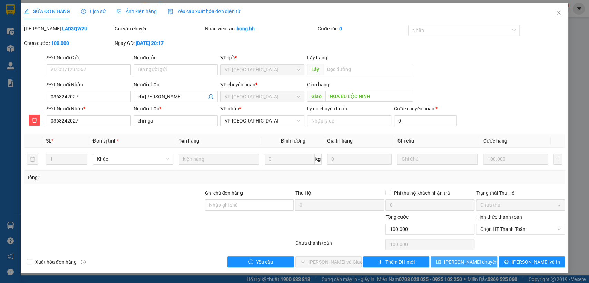
click at [461, 262] on span "[PERSON_NAME] chuyển hoàn" at bounding box center [477, 262] width 66 height 8
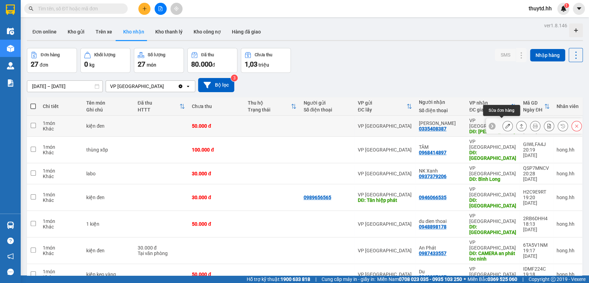
click at [505, 124] on icon at bounding box center [507, 126] width 5 height 5
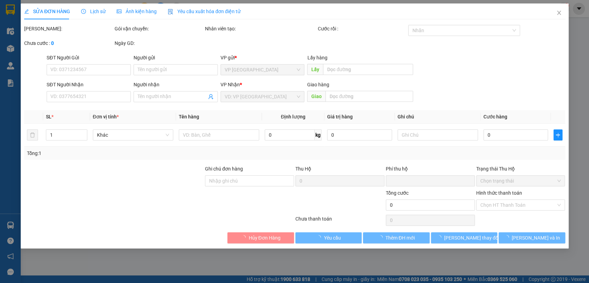
type input "0335408387"
type input "[PERSON_NAME]"
type input "0"
type input "50.000"
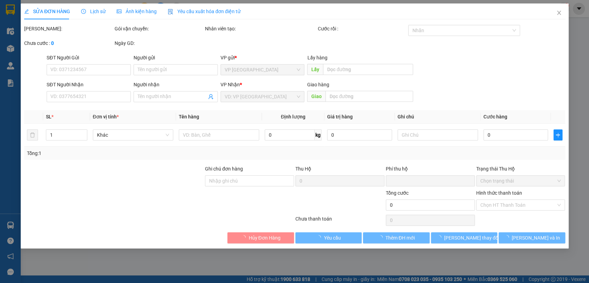
type input "50.000"
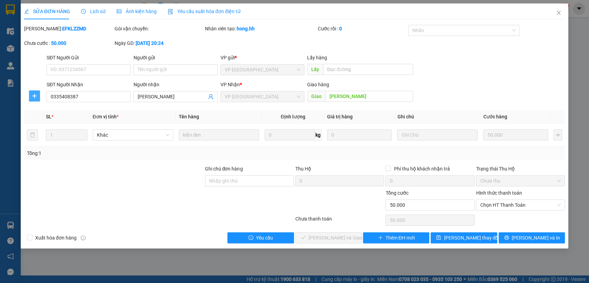
click at [36, 97] on icon "plus" at bounding box center [35, 96] width 6 height 6
click at [50, 123] on span "Chuyển hoàn" at bounding box center [47, 121] width 28 height 8
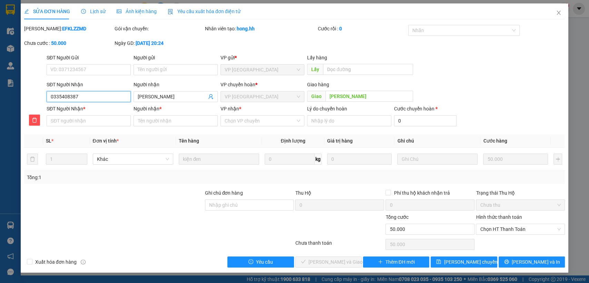
drag, startPoint x: 47, startPoint y: 95, endPoint x: 104, endPoint y: 95, distance: 56.9
click at [104, 95] on input "0335408387" at bounding box center [89, 96] width 84 height 11
paste input "0335408387"
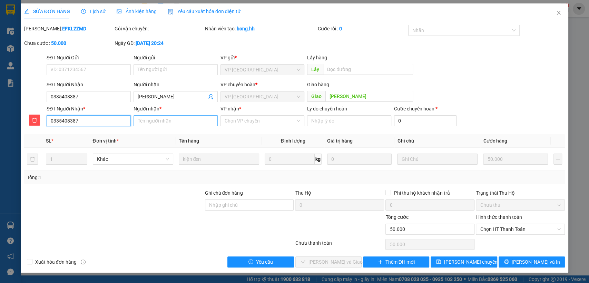
type input "0335408387"
click at [175, 125] on input "Người nhận *" at bounding box center [176, 120] width 84 height 11
type input "[PERSON_NAME]"
click at [273, 118] on input "VP nhận *" at bounding box center [260, 121] width 71 height 10
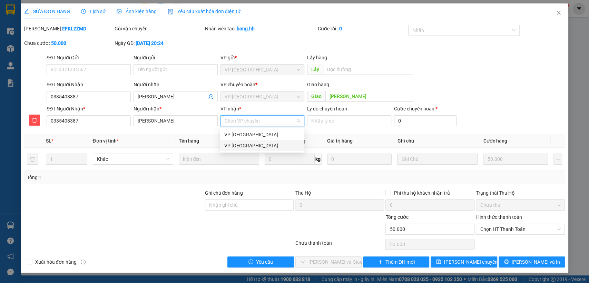
click at [246, 147] on div "VP [GEOGRAPHIC_DATA]" at bounding box center [262, 146] width 76 height 8
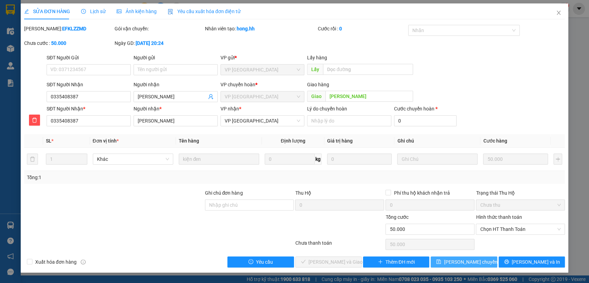
click at [461, 265] on span "[PERSON_NAME] chuyển hoàn" at bounding box center [477, 262] width 66 height 8
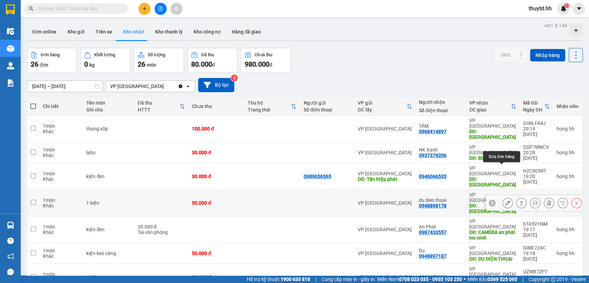
click at [505, 200] on icon at bounding box center [507, 202] width 5 height 5
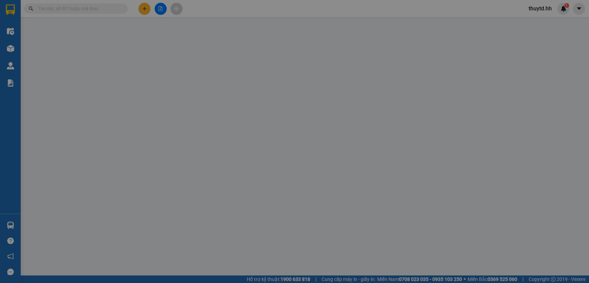
type input "0948898178"
type input "du dien thoai"
type input "[GEOGRAPHIC_DATA]"
type input "0"
type input "50.000"
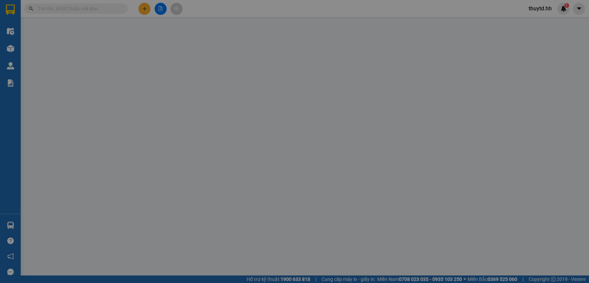
type input "50.000"
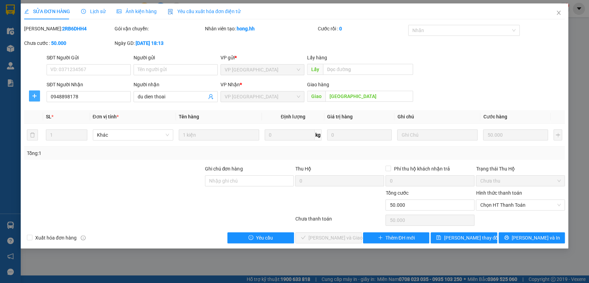
click at [34, 97] on icon "plus" at bounding box center [35, 96] width 6 height 6
click at [52, 122] on span "Chuyển hoàn" at bounding box center [47, 121] width 28 height 8
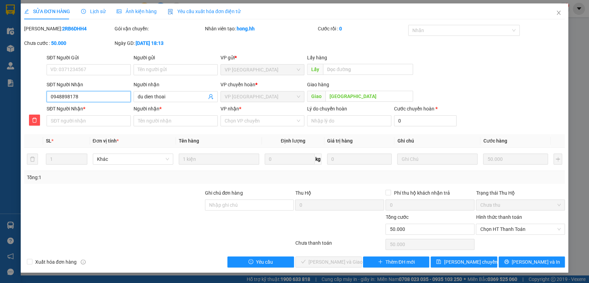
drag, startPoint x: 50, startPoint y: 98, endPoint x: 63, endPoint y: 98, distance: 13.8
click at [78, 98] on input "0948898178" at bounding box center [89, 96] width 84 height 11
paste input "0948898178"
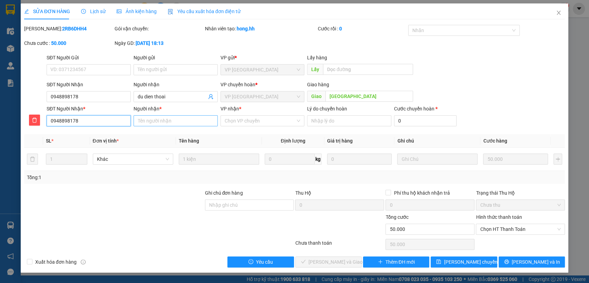
type input "0948898178"
click at [164, 120] on input "Người nhận *" at bounding box center [176, 120] width 84 height 11
type input "du"
click at [271, 125] on input "VP nhận *" at bounding box center [260, 121] width 71 height 10
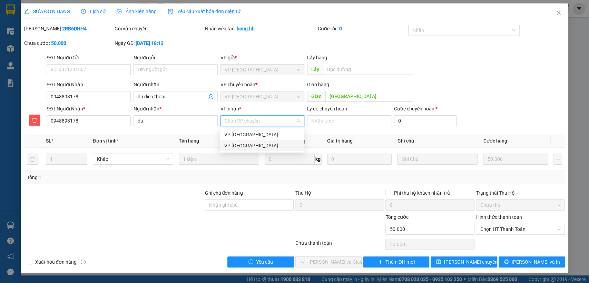
click at [254, 147] on div "VP [GEOGRAPHIC_DATA]" at bounding box center [262, 146] width 76 height 8
